Goal: Transaction & Acquisition: Purchase product/service

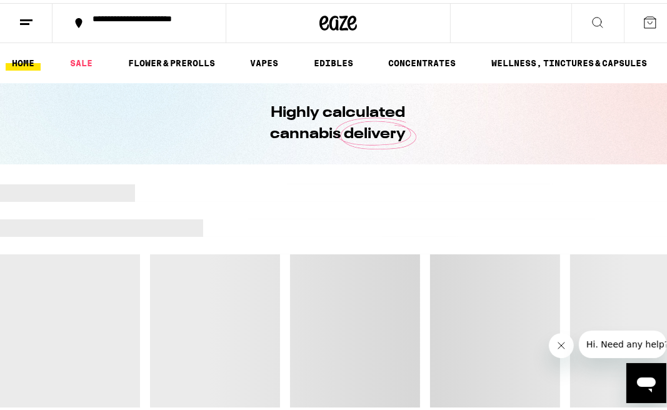
click at [22, 26] on button at bounding box center [26, 20] width 53 height 39
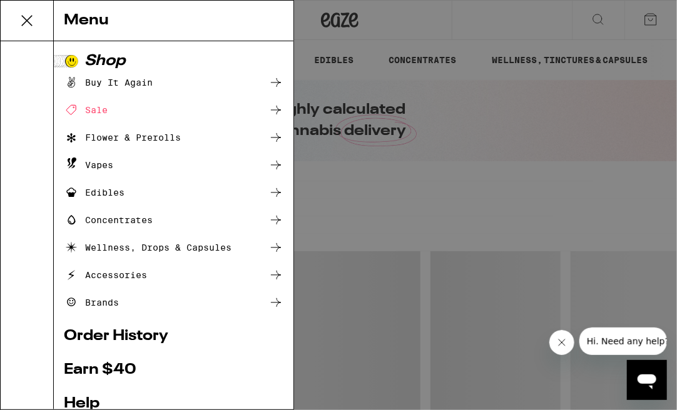
click at [121, 79] on div "Buy It Again" at bounding box center [108, 82] width 89 height 15
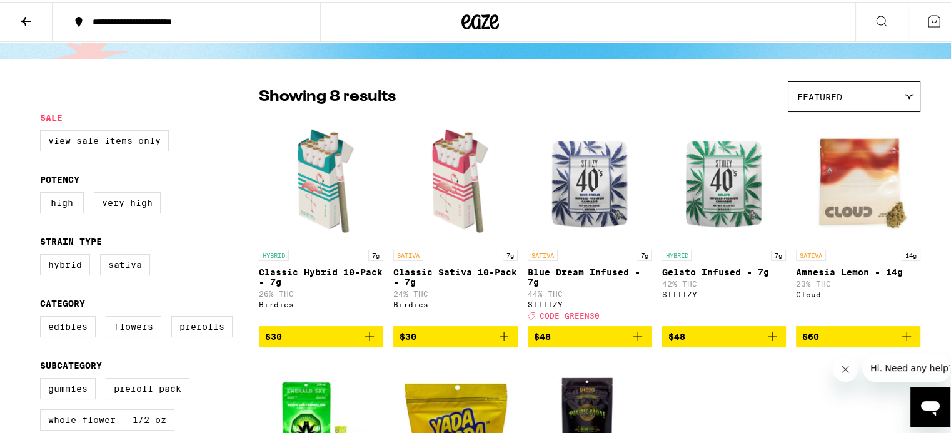
scroll to position [64, 0]
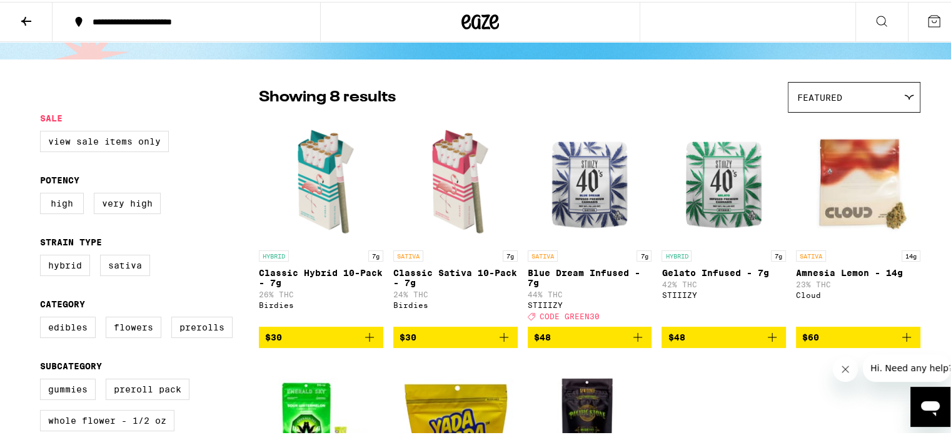
click at [368, 343] on icon "Add to bag" at bounding box center [369, 335] width 15 height 15
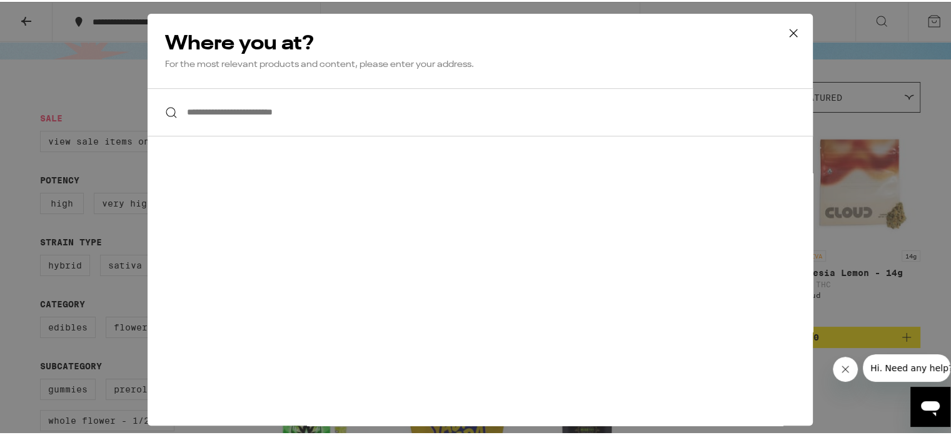
click at [667, 30] on icon at bounding box center [793, 31] width 19 height 19
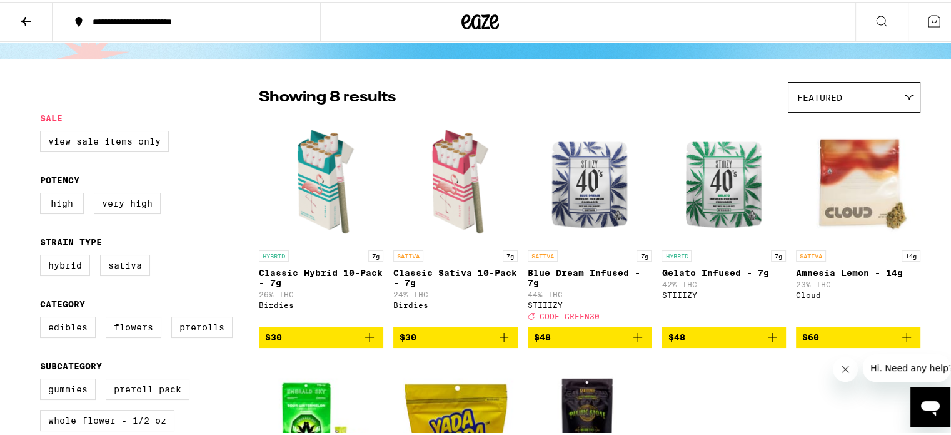
click at [667, 21] on icon at bounding box center [934, 19] width 15 height 15
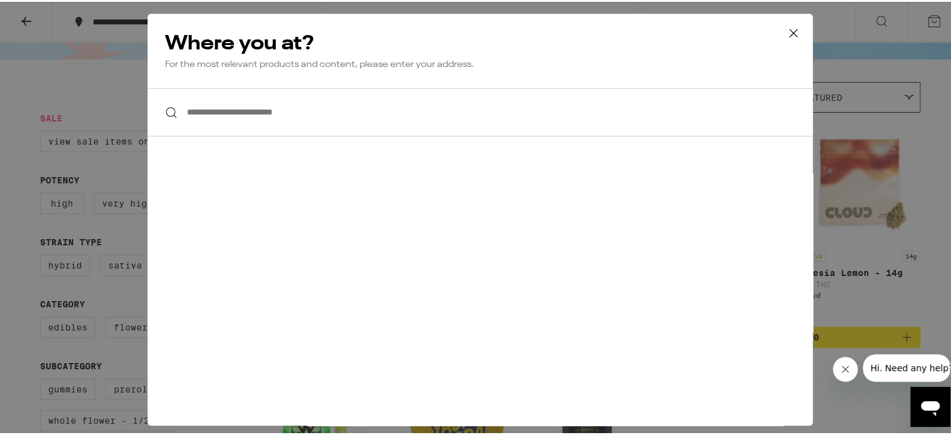
click at [667, 30] on icon at bounding box center [793, 31] width 19 height 19
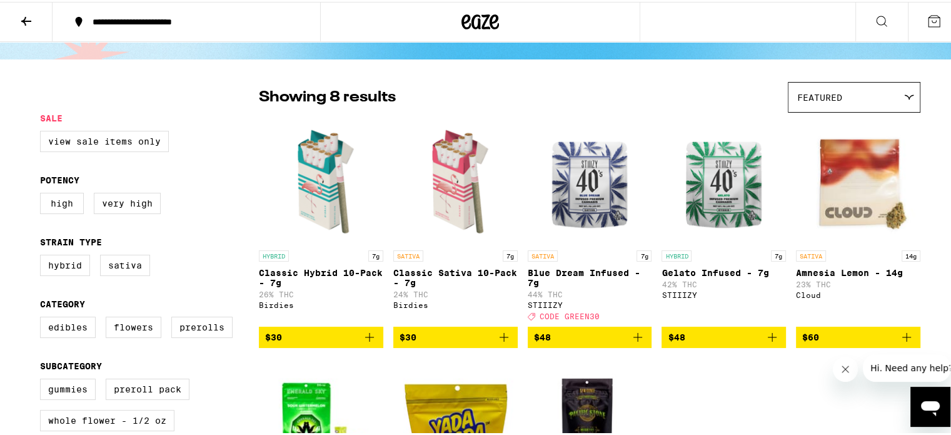
click at [667, 22] on icon at bounding box center [881, 19] width 15 height 15
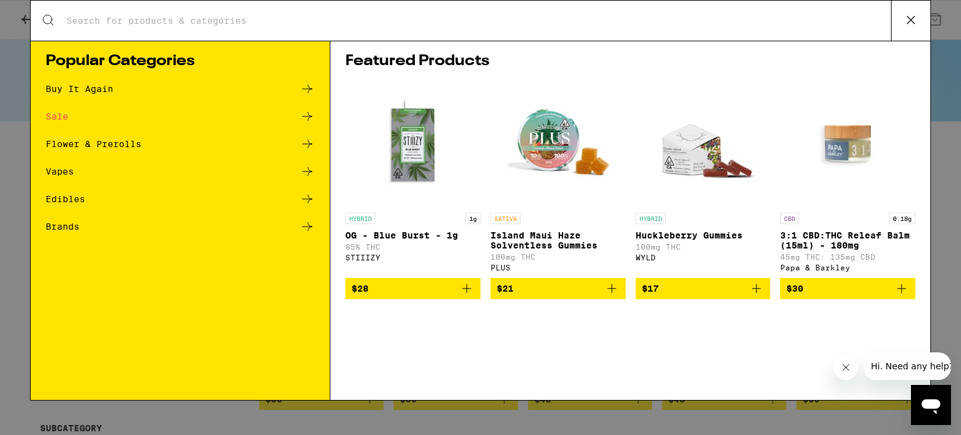
click at [667, 23] on icon at bounding box center [910, 20] width 19 height 19
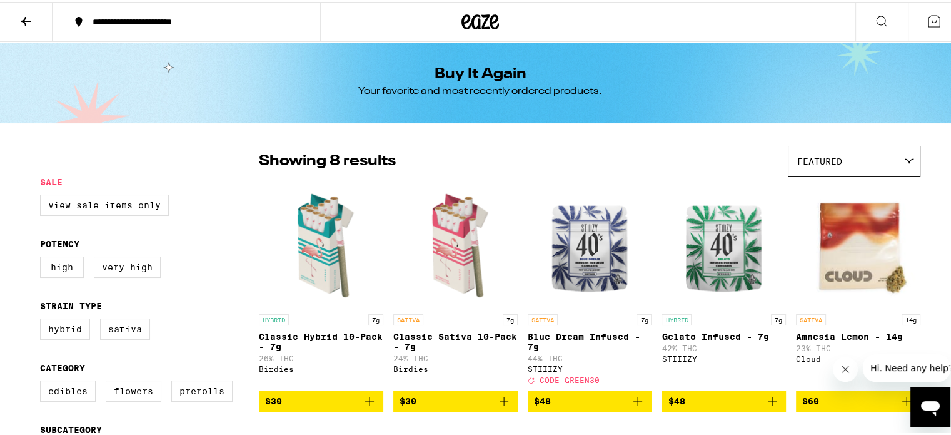
click at [667, 22] on icon at bounding box center [934, 19] width 15 height 15
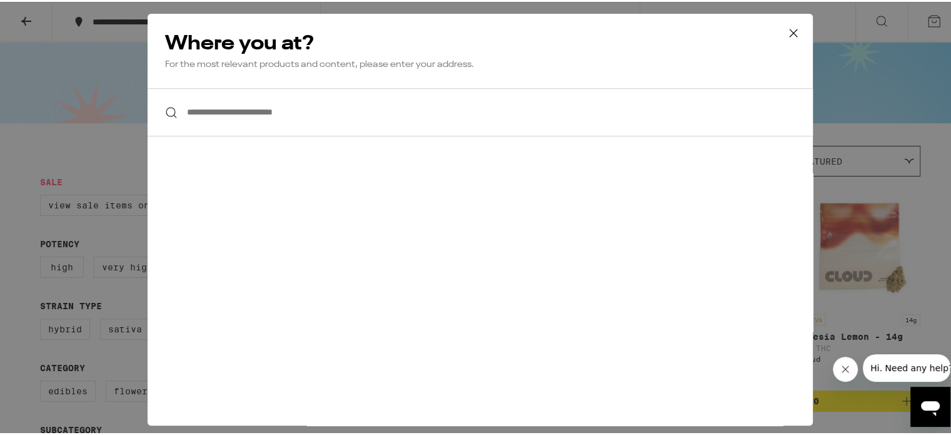
click at [341, 109] on input "**********" at bounding box center [480, 110] width 665 height 48
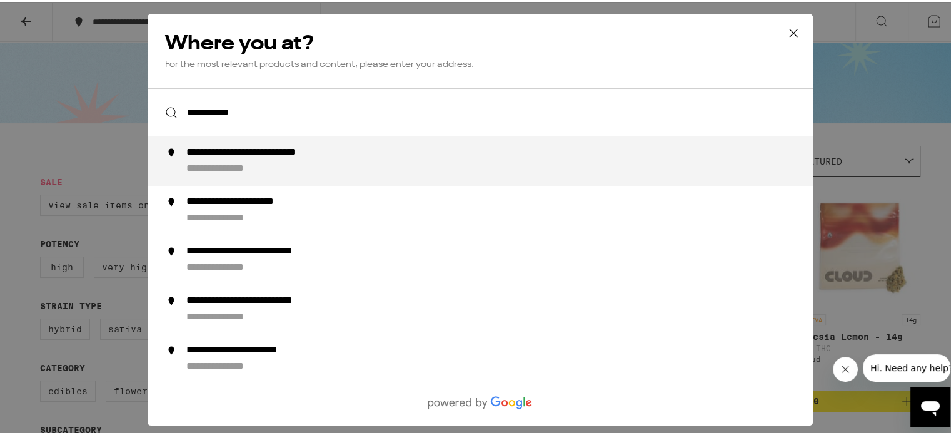
click at [338, 160] on div "**********" at bounding box center [505, 158] width 638 height 29
type input "**********"
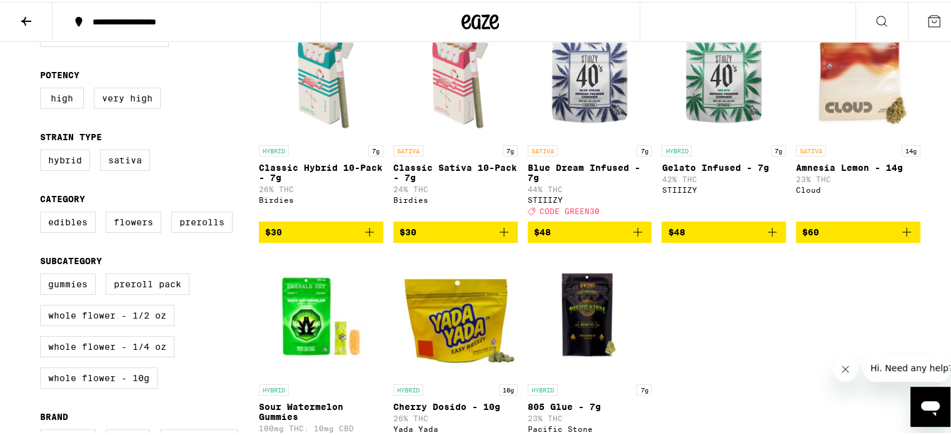
scroll to position [86, 0]
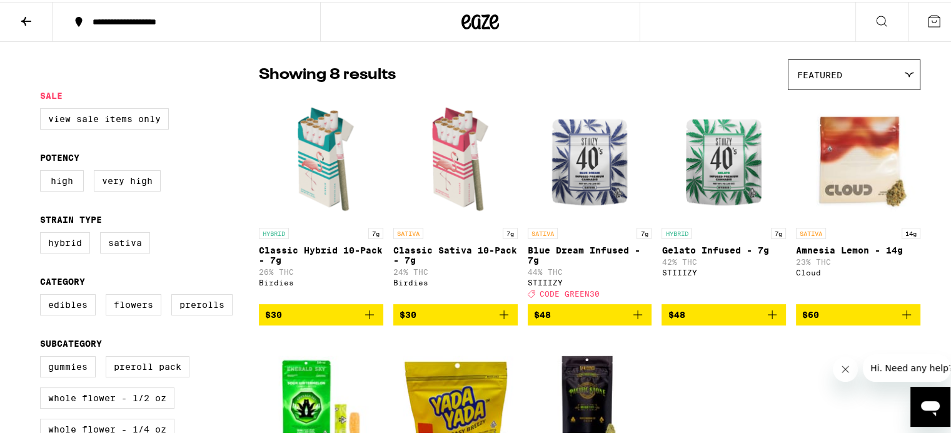
click at [365, 318] on icon "Add to bag" at bounding box center [369, 312] width 15 height 15
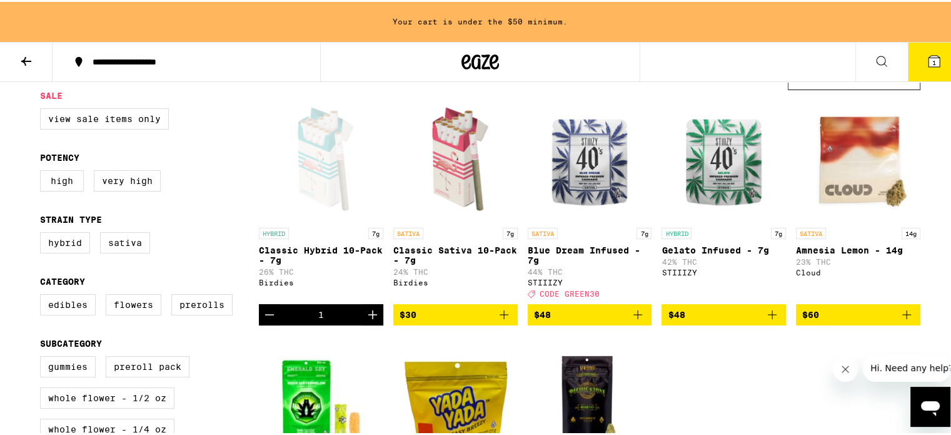
click at [501, 320] on icon "Add to bag" at bounding box center [504, 312] width 15 height 15
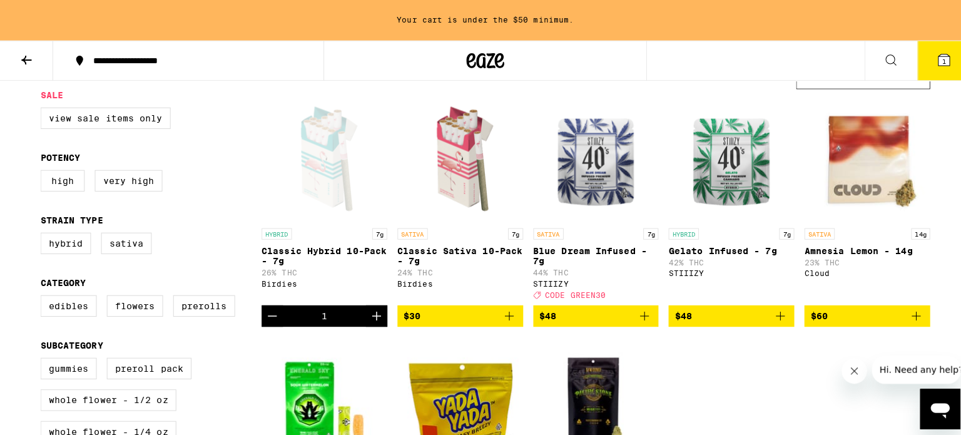
scroll to position [86, 0]
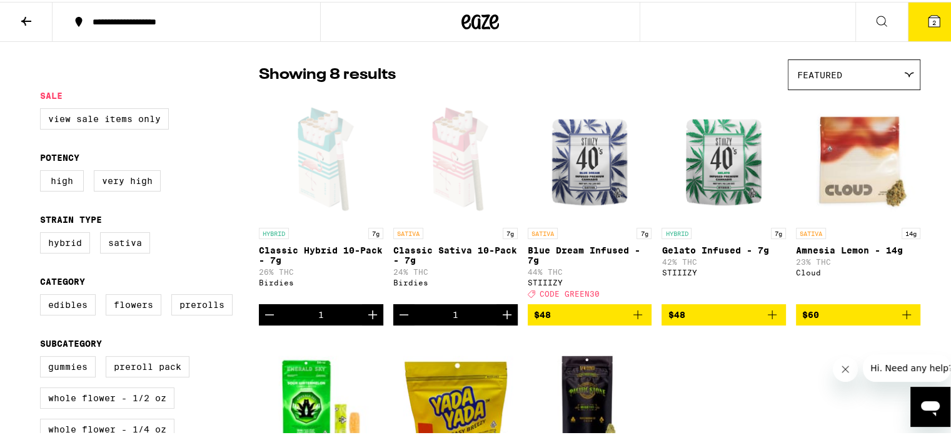
click at [667, 34] on button "2" at bounding box center [934, 20] width 53 height 39
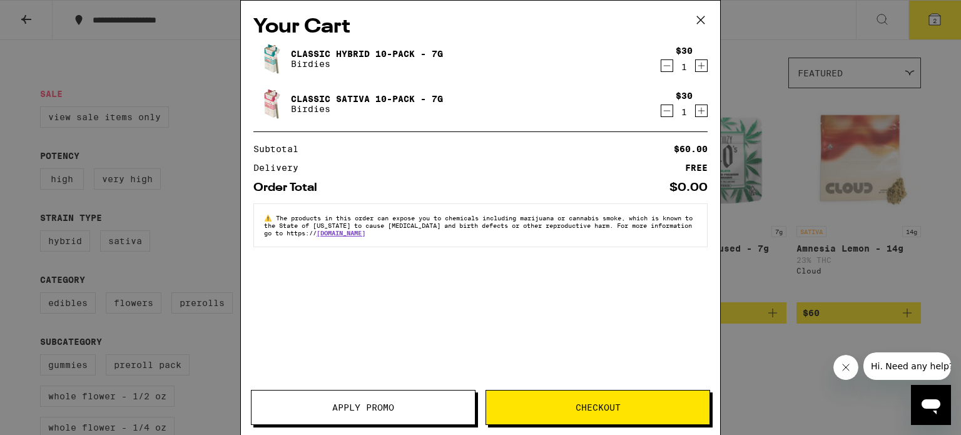
click at [542, 410] on button "Checkout" at bounding box center [597, 407] width 225 height 35
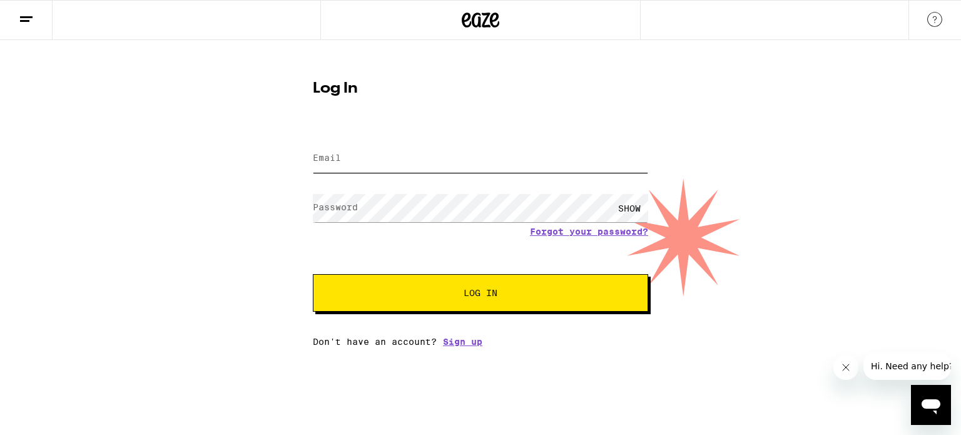
type input "[PERSON_NAME][EMAIL_ADDRESS][DOMAIN_NAME]"
click at [482, 290] on span "Log In" at bounding box center [480, 292] width 34 height 9
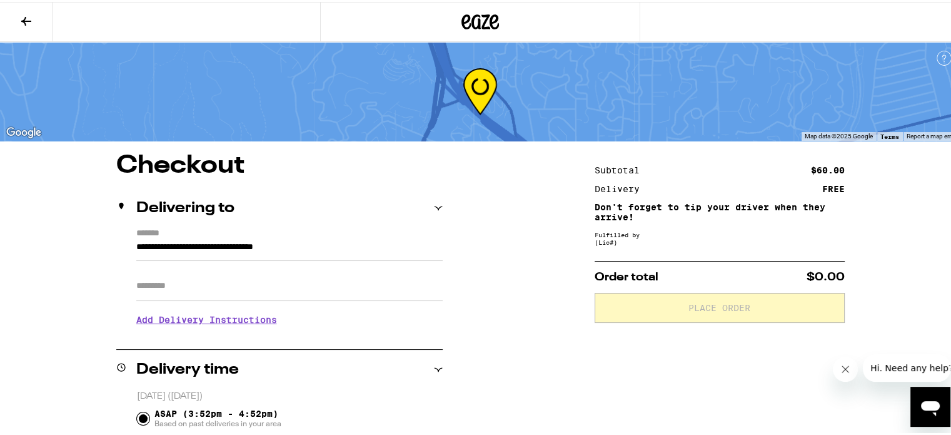
click at [236, 290] on input "Apt/Suite" at bounding box center [289, 284] width 306 height 30
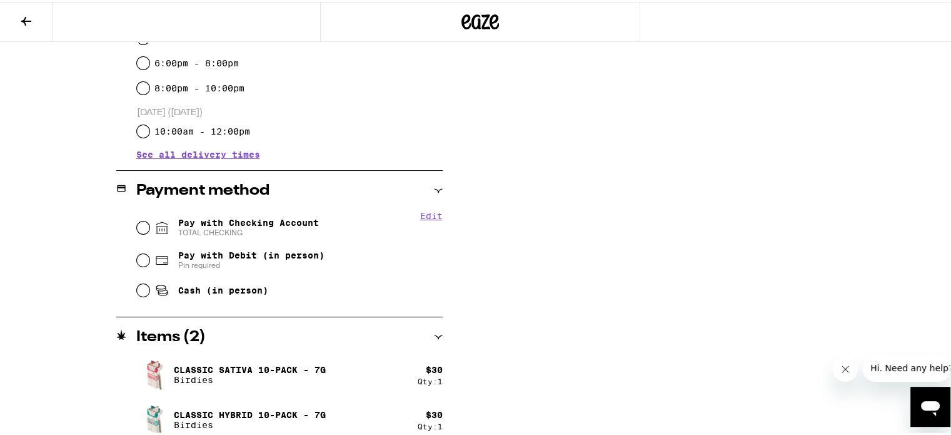
scroll to position [430, 0]
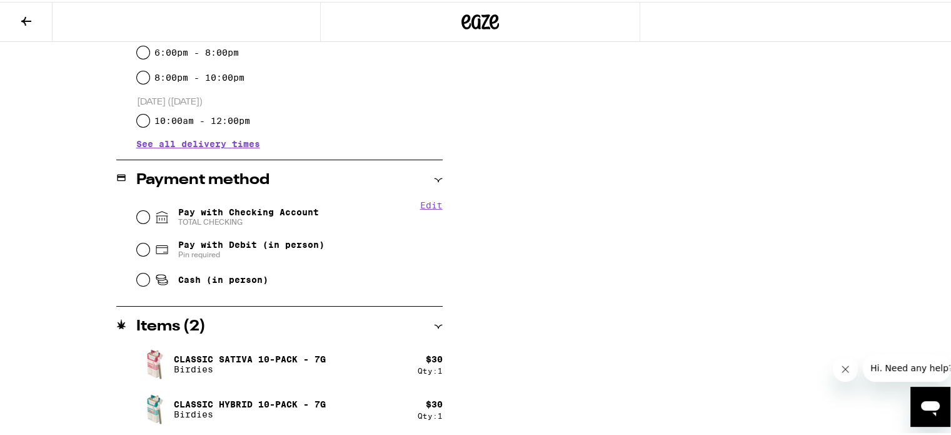
type input "**"
click at [138, 216] on input "Pay with Checking Account TOTAL CHECKING" at bounding box center [143, 215] width 13 height 13
radio input "true"
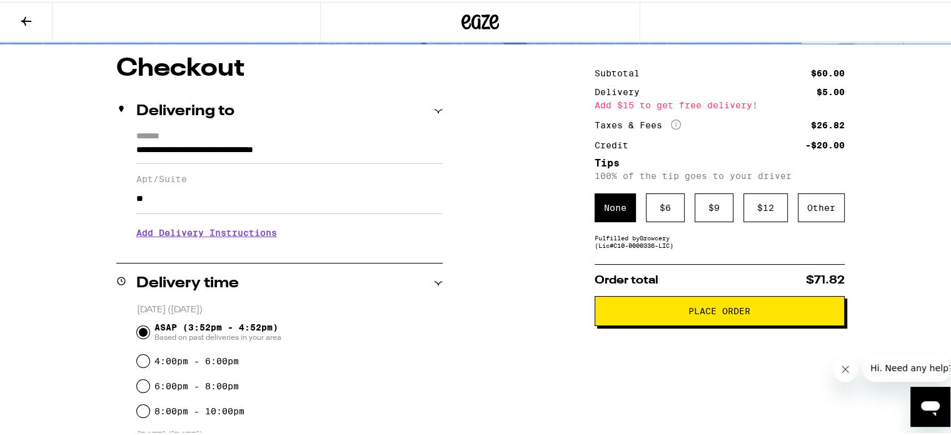
scroll to position [98, 0]
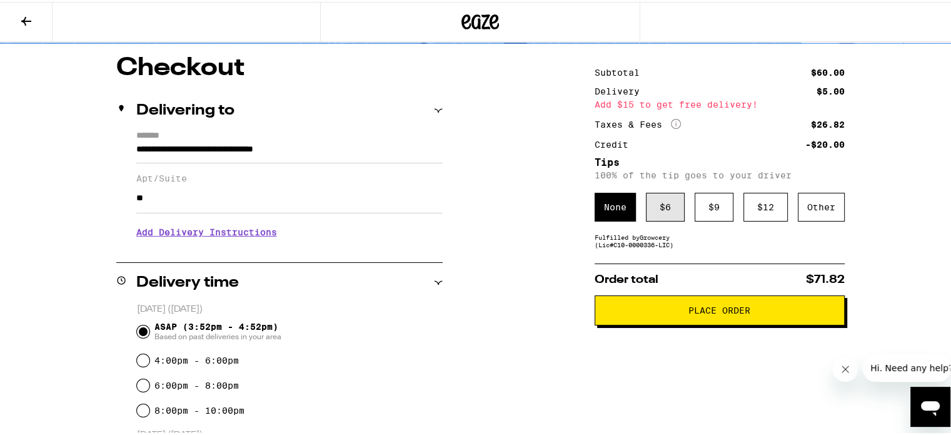
click at [656, 211] on div "$ 6" at bounding box center [665, 205] width 39 height 29
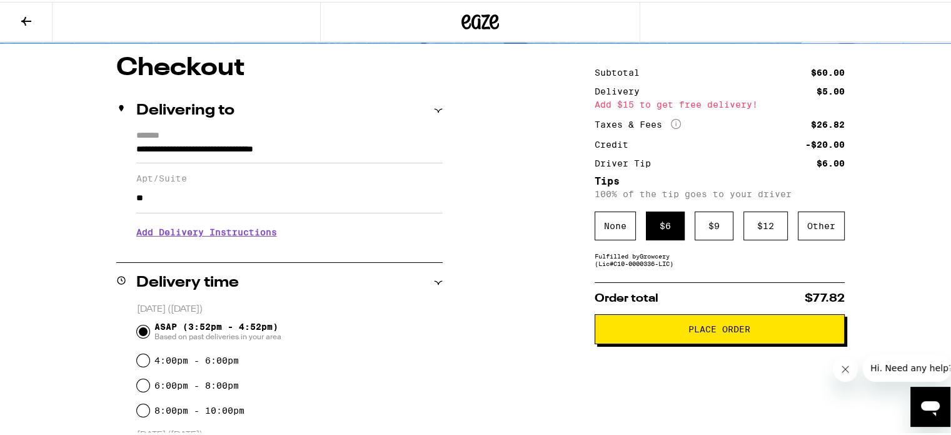
click at [650, 323] on button "Place Order" at bounding box center [720, 327] width 250 height 30
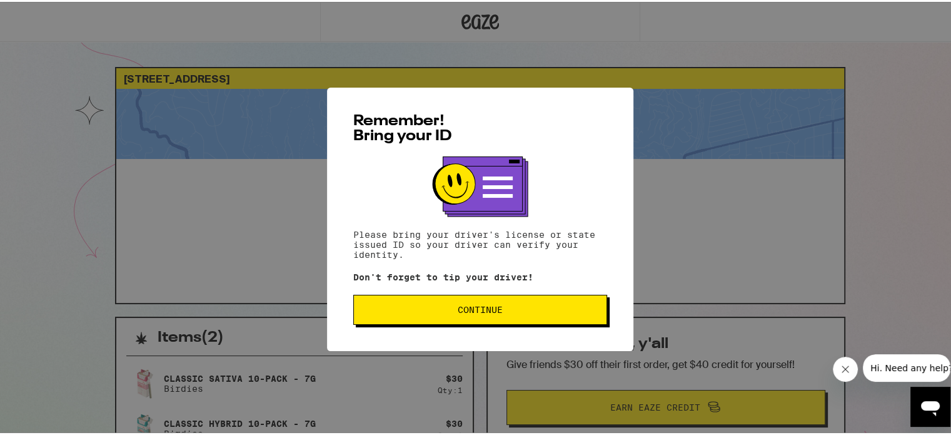
click at [490, 302] on button "Continue" at bounding box center [480, 308] width 254 height 30
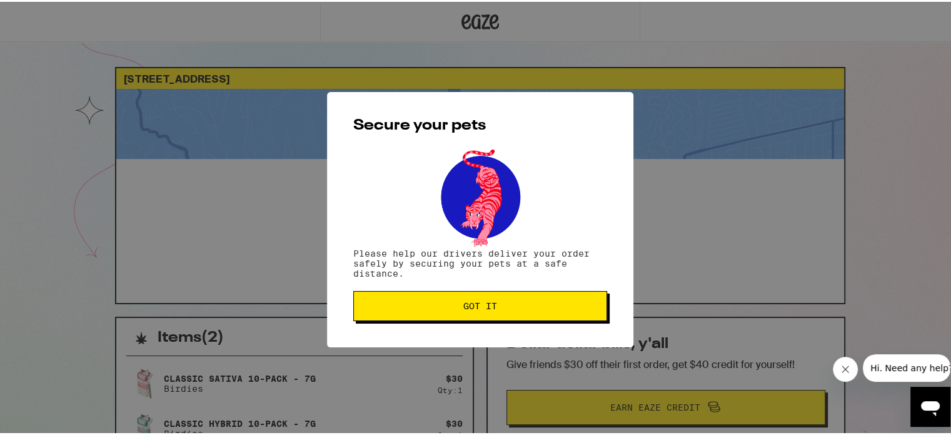
click at [490, 302] on span "Got it" at bounding box center [480, 304] width 34 height 9
